Goal: Contribute content: Add original content to the website for others to see

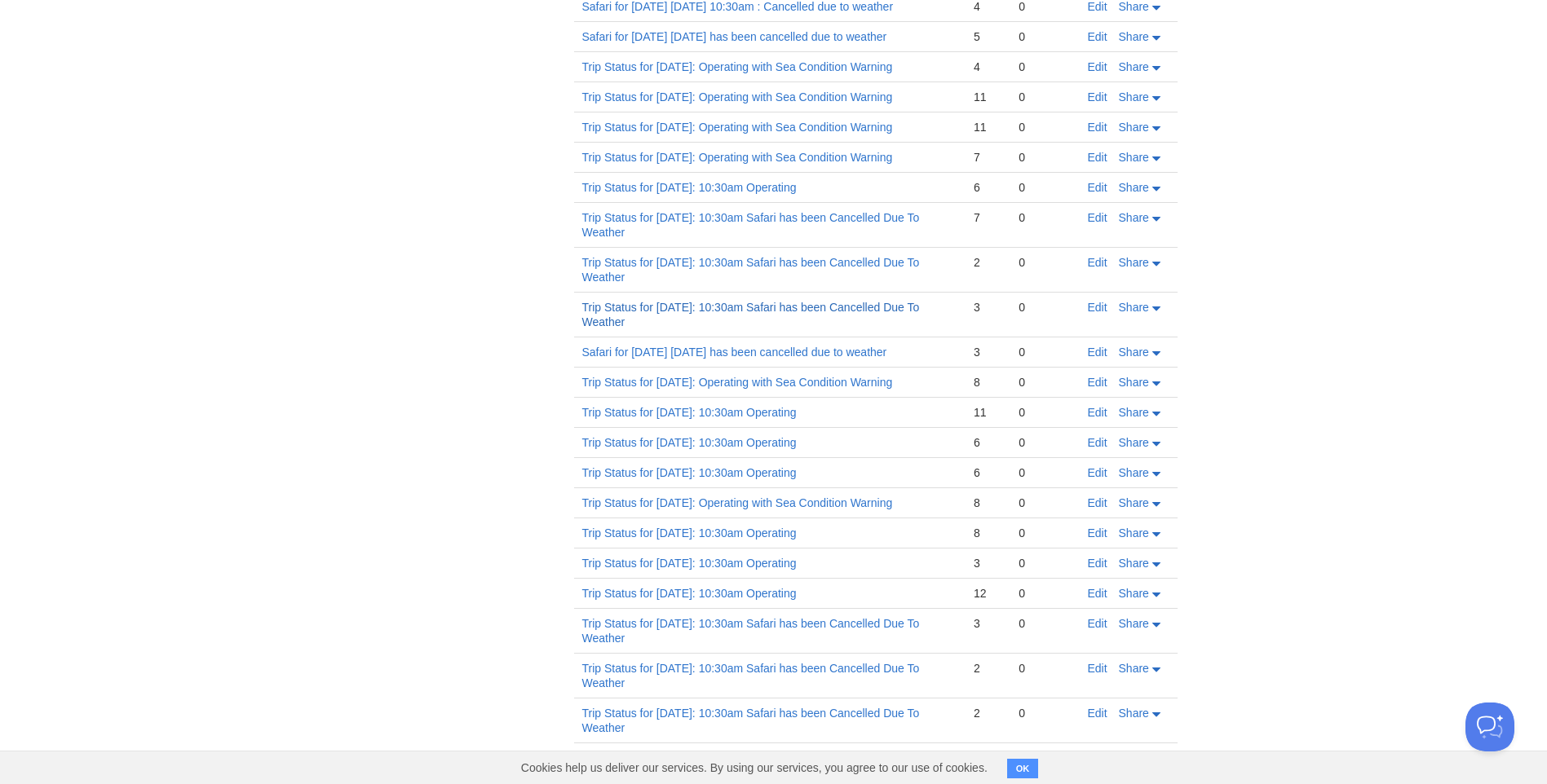
scroll to position [1181, 0]
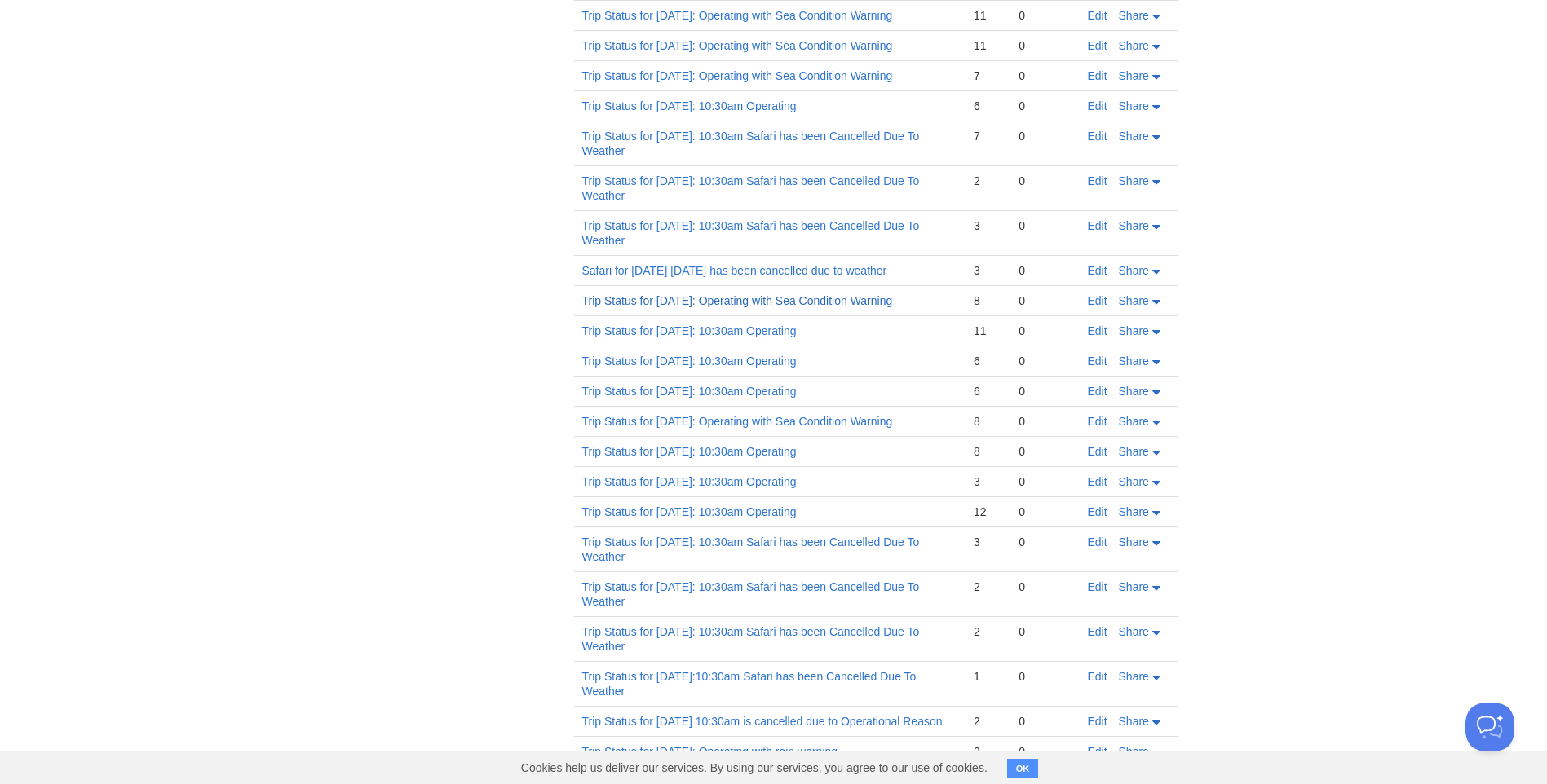
click at [667, 307] on link "Trip Status for [DATE]: Operating with Sea Condition Warning" at bounding box center [737, 300] width 311 height 13
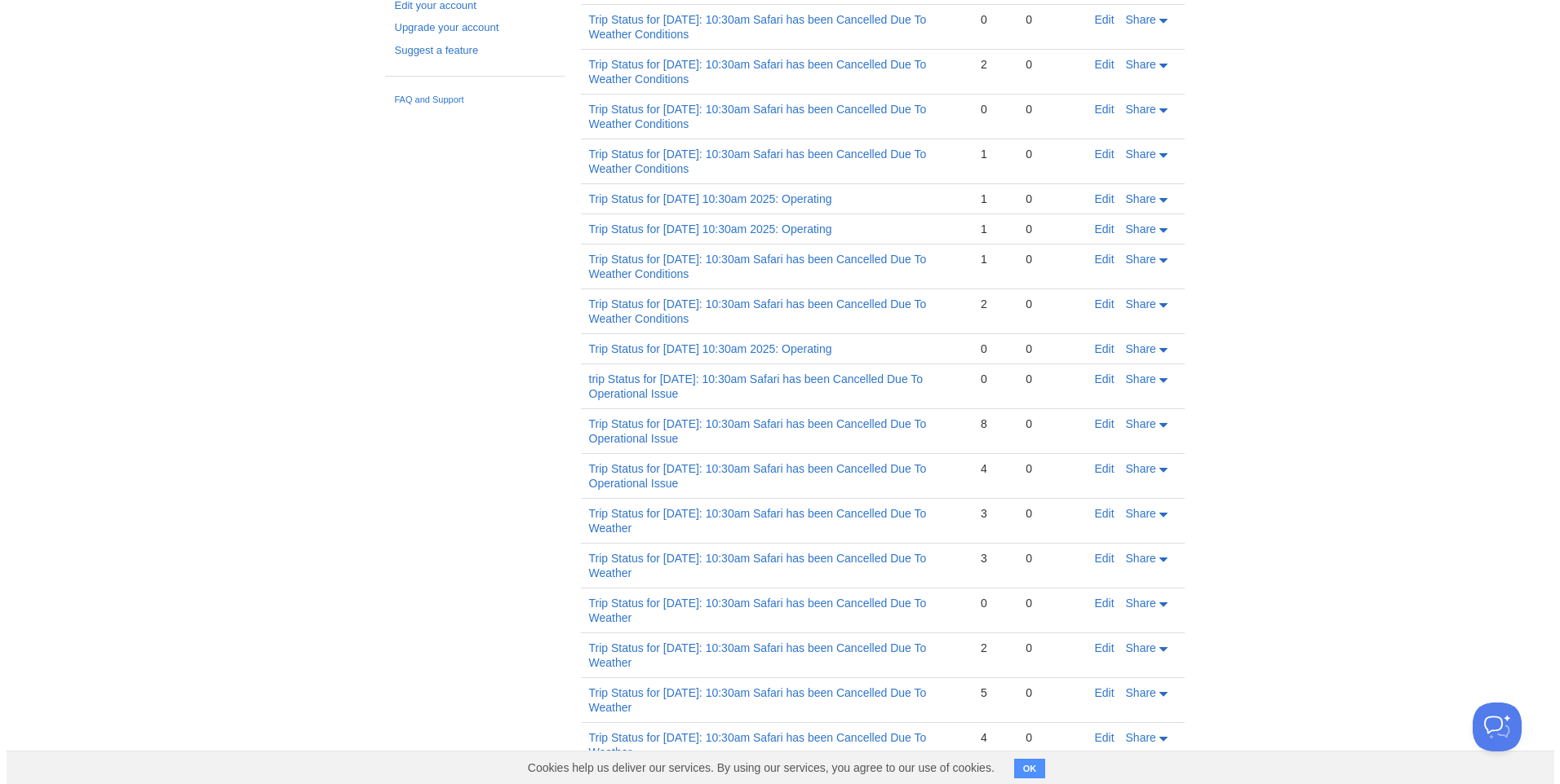
scroll to position [0, 0]
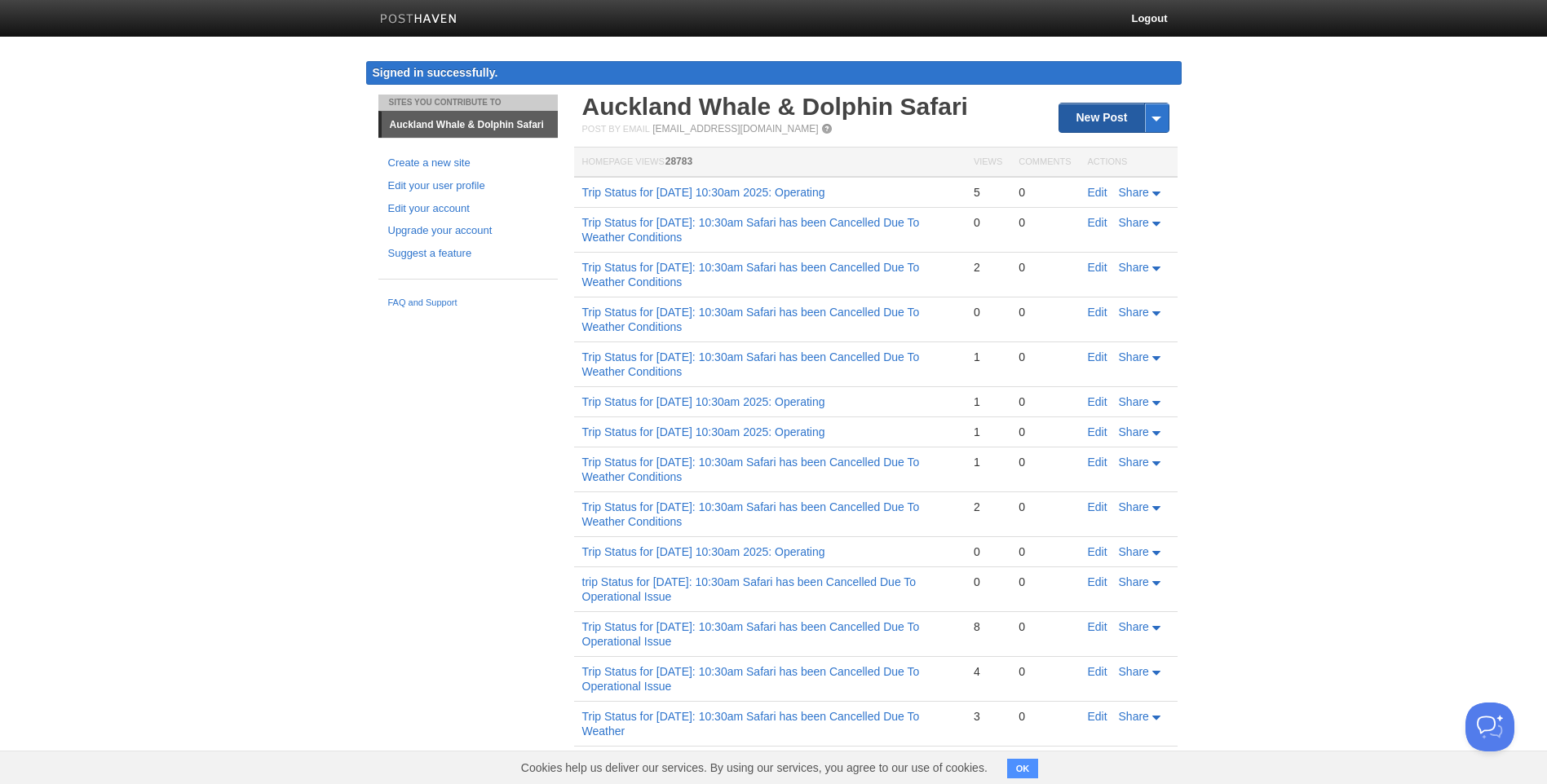
click at [1099, 111] on link "New Post" at bounding box center [1113, 118] width 109 height 29
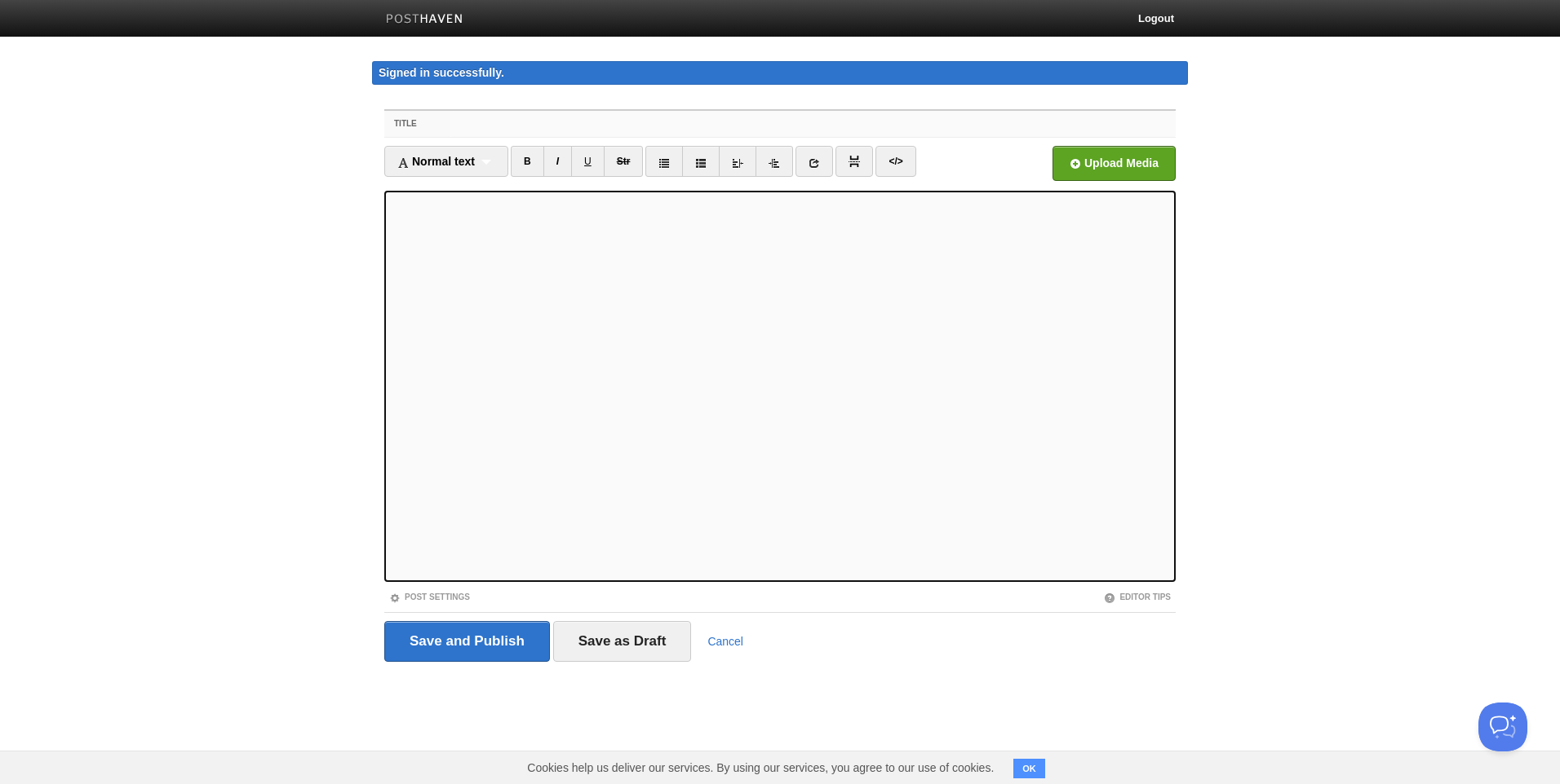
click at [509, 127] on input "Title" at bounding box center [813, 123] width 725 height 26
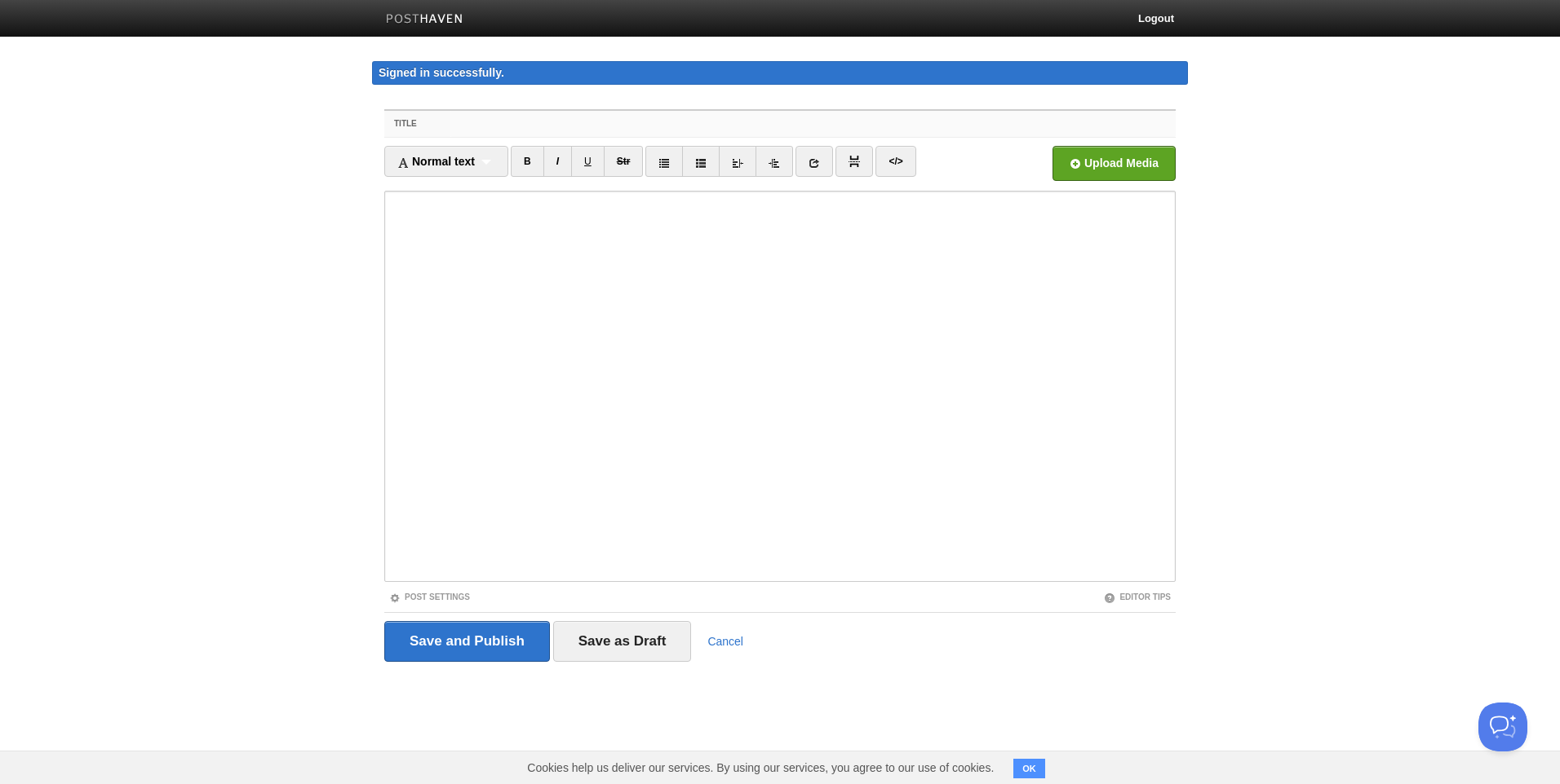
paste input "Trip Status for [DATE]: Operating with Sea Condition Warning"
click at [548, 123] on input "Trip Status for [DATE]: Operating with Sea Condition Warning" at bounding box center [813, 123] width 725 height 26
click at [609, 123] on input "Trip Status for [DATE]: Operating with Sea Condition Warning" at bounding box center [813, 123] width 725 height 26
click at [635, 126] on input "Trip Status for [DATE]: Operating with Sea Condition Warning" at bounding box center [813, 123] width 725 height 26
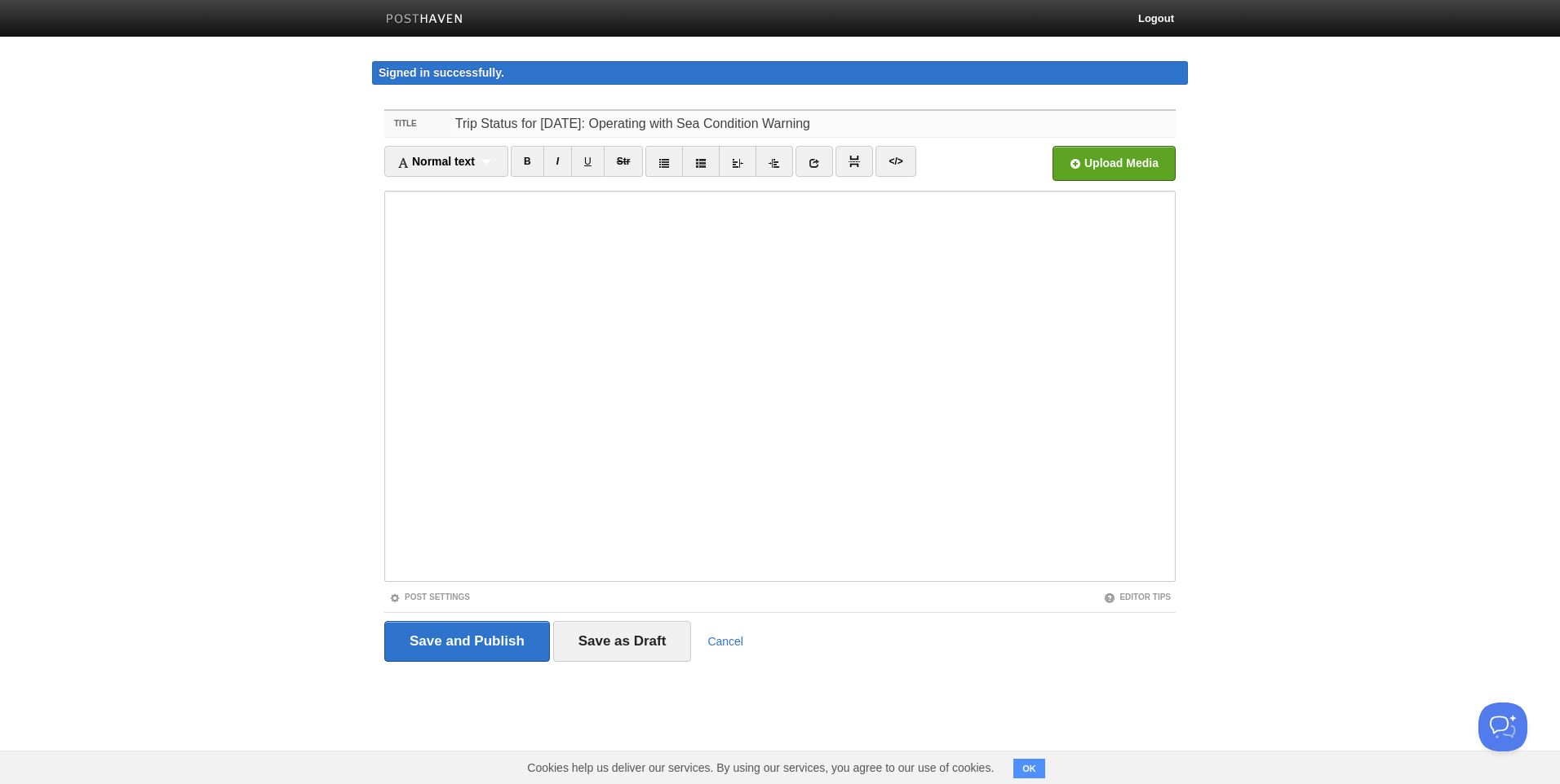
click at [635, 126] on input "Trip Status for [DATE]: Operating with Sea Condition Warning" at bounding box center [813, 123] width 725 height 26
drag, startPoint x: 952, startPoint y: 123, endPoint x: 456, endPoint y: 123, distance: 496.0
click at [456, 123] on input "Trip Status for [DATE]: Operating with Sea Condition Warning" at bounding box center [813, 123] width 725 height 26
type input "Trip Status for [DATE]: Operating with Sea Condition Warning"
click at [423, 633] on input "Save and Publish" at bounding box center [467, 641] width 166 height 40
